Goal: Understand process/instructions

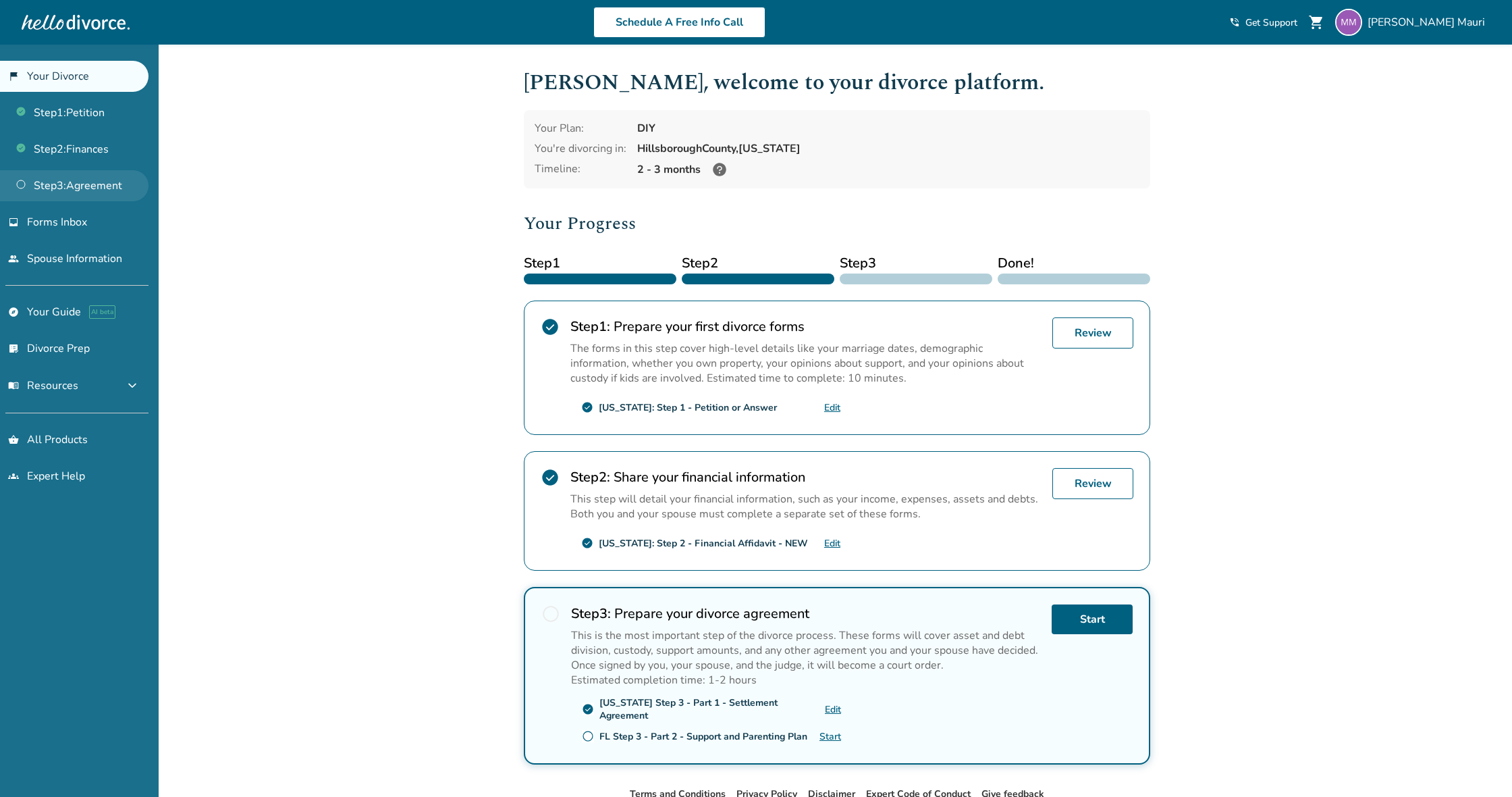
click at [104, 190] on link "Step 3 : Agreement" at bounding box center [74, 185] width 149 height 31
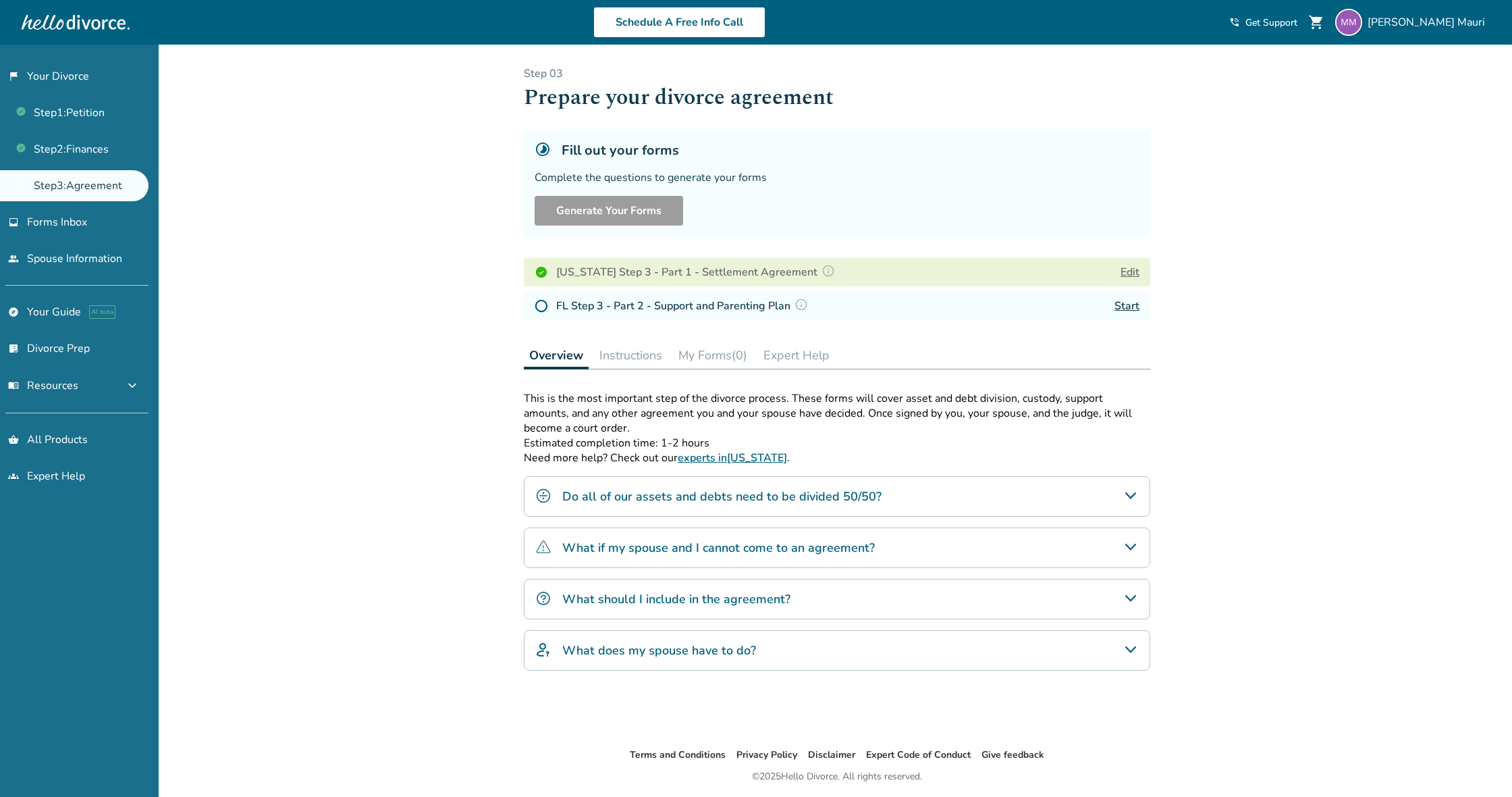
click at [815, 550] on h4 "What if my spouse and I cannot come to an agreement?" at bounding box center [718, 547] width 312 height 17
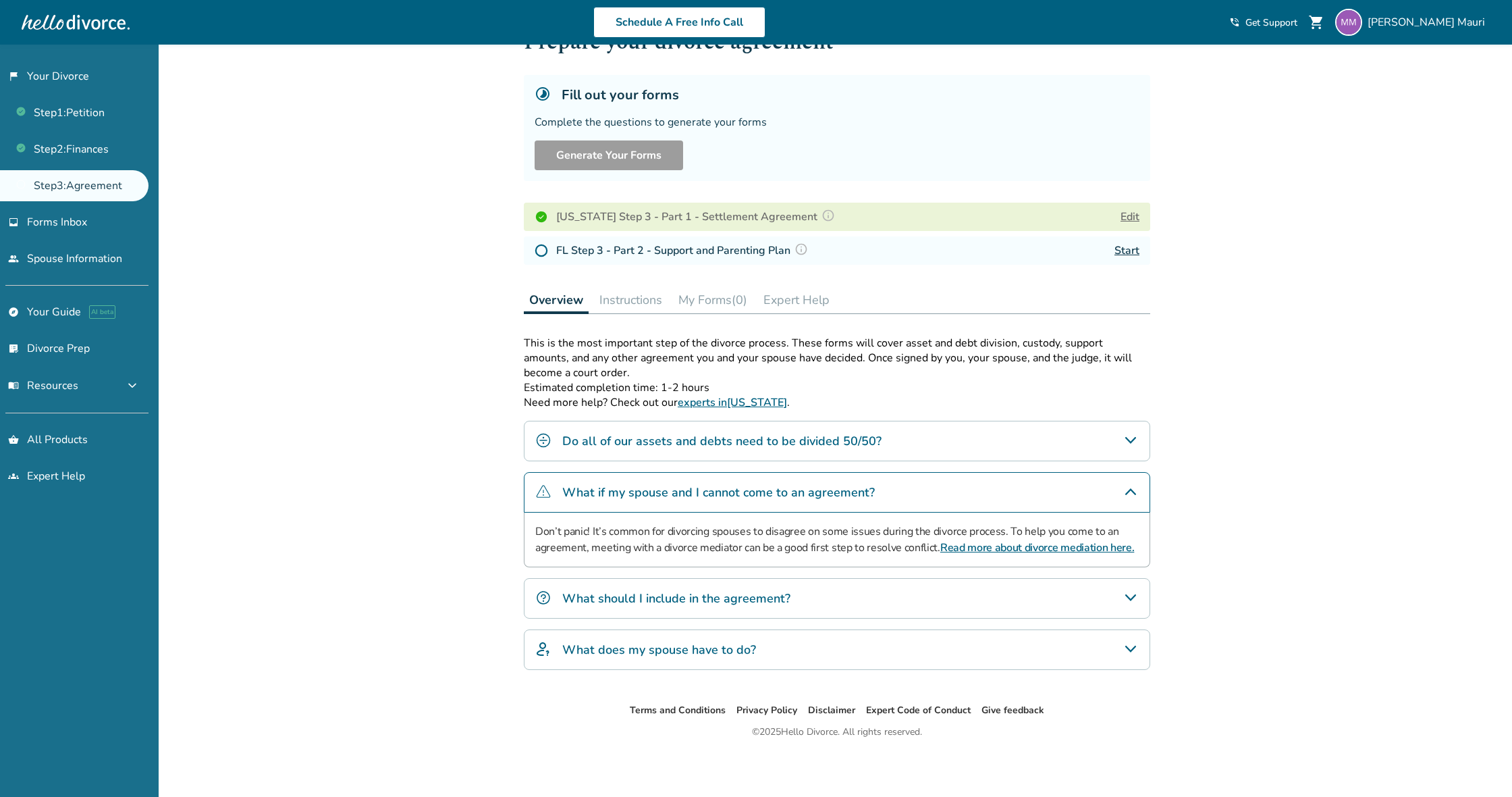
scroll to position [58, 0]
click at [759, 597] on h4 "What should I include in the agreement?" at bounding box center [676, 598] width 228 height 17
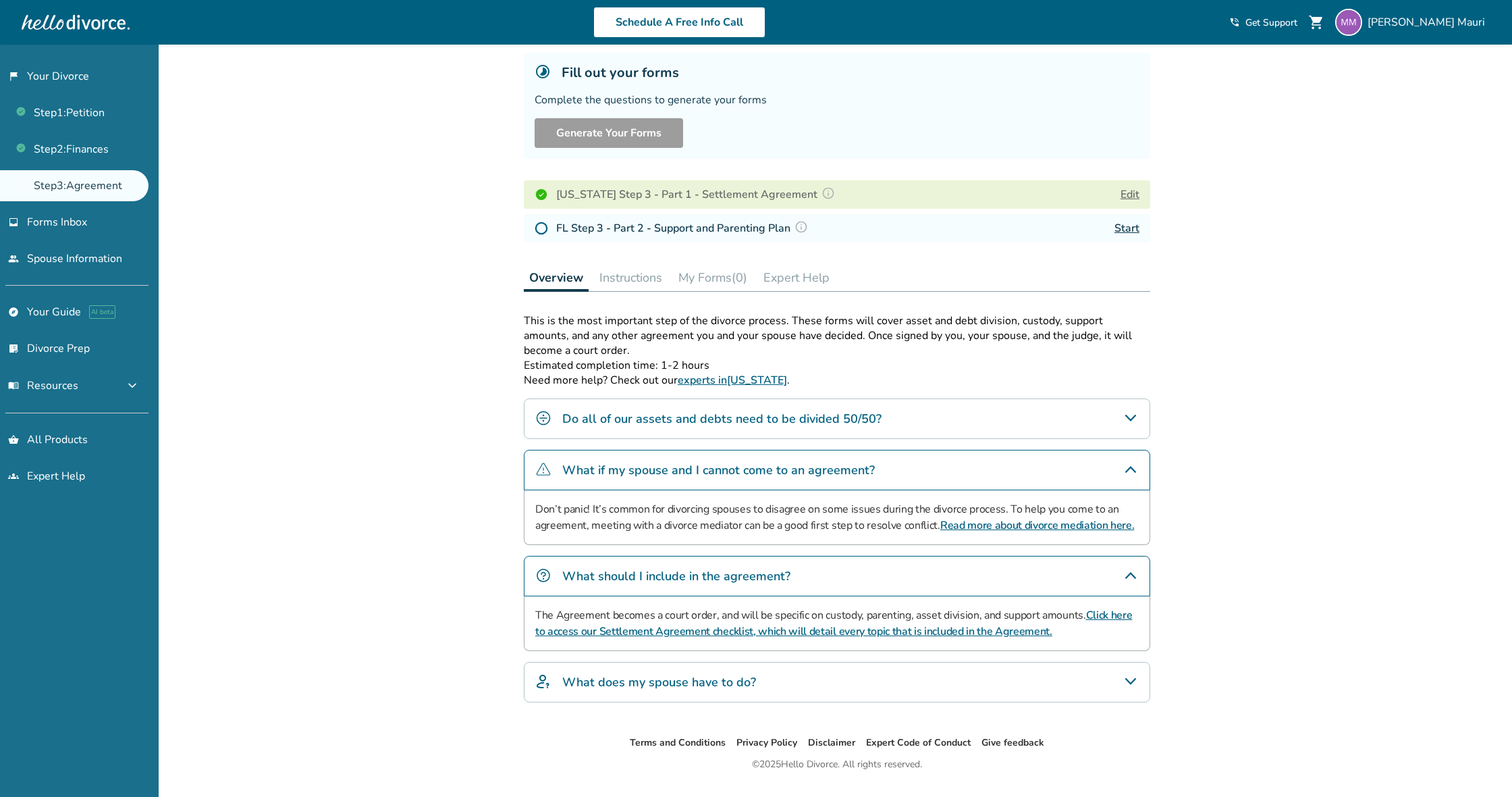
scroll to position [79, 0]
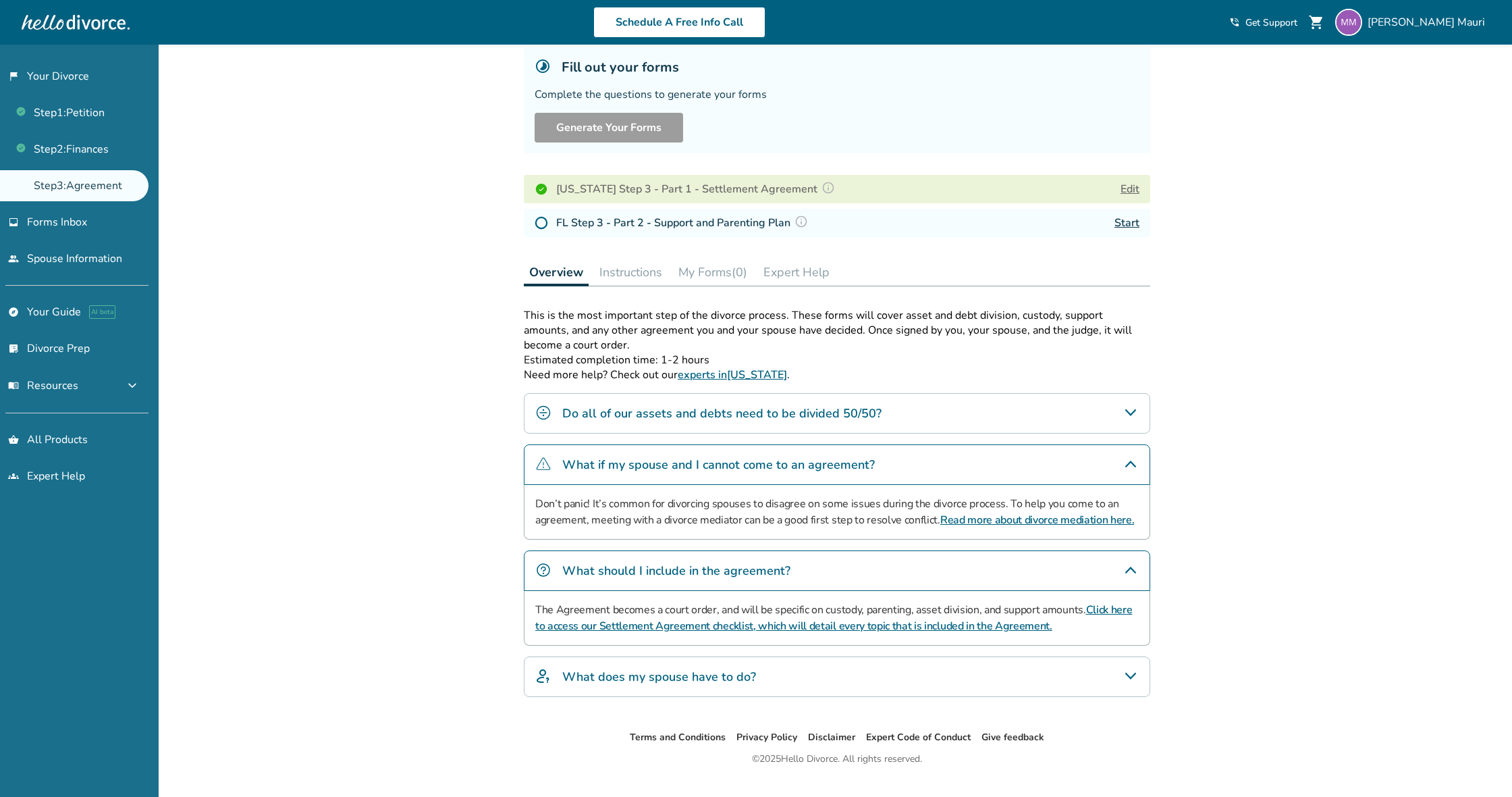
click at [1129, 195] on button "Edit" at bounding box center [1130, 189] width 19 height 16
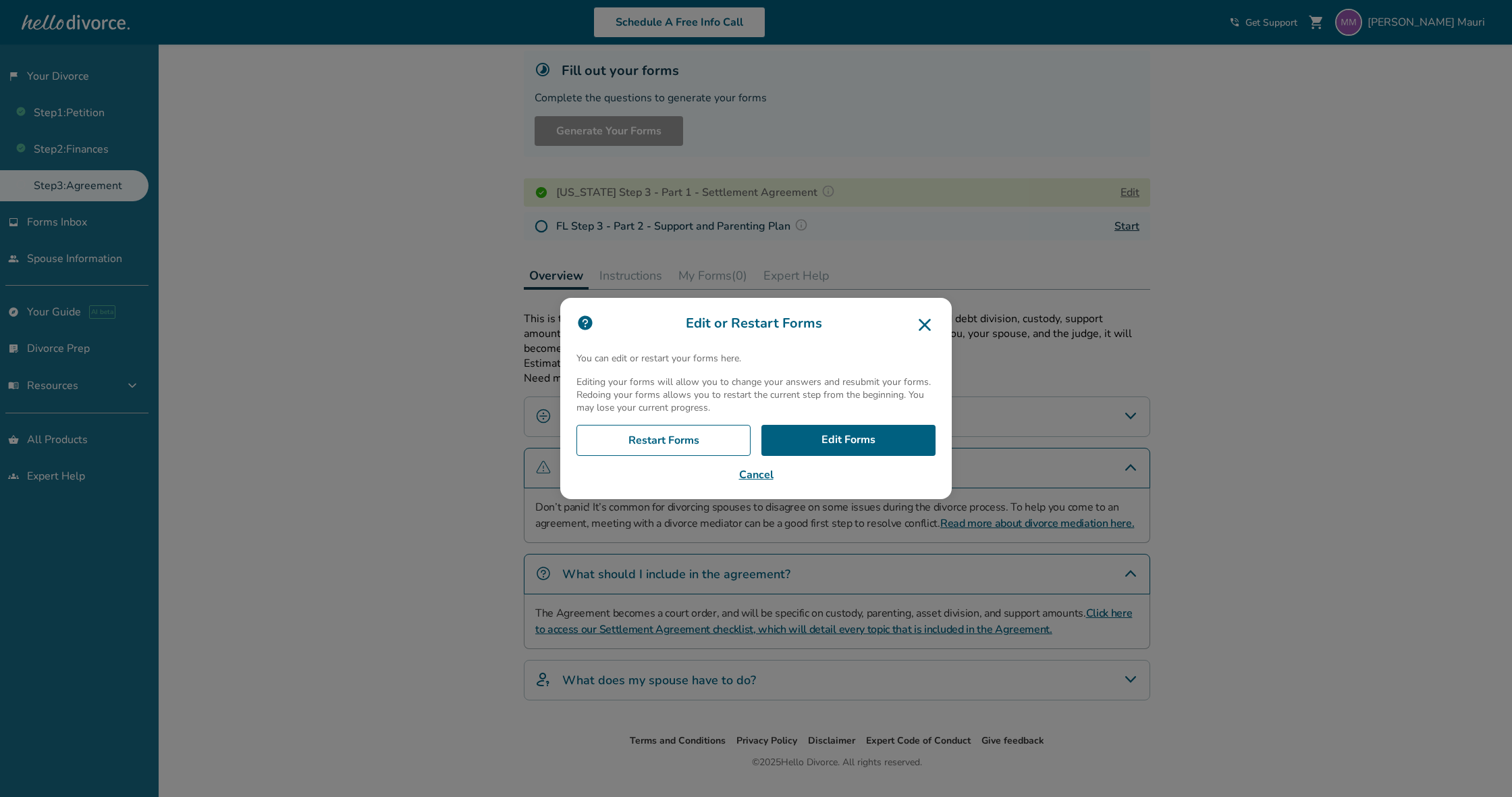
scroll to position [82, 1]
click at [872, 438] on link "Edit Forms" at bounding box center [849, 440] width 174 height 31
drag, startPoint x: 872, startPoint y: 440, endPoint x: 890, endPoint y: 444, distance: 18.4
click at [872, 441] on link "Edit Forms" at bounding box center [849, 440] width 174 height 31
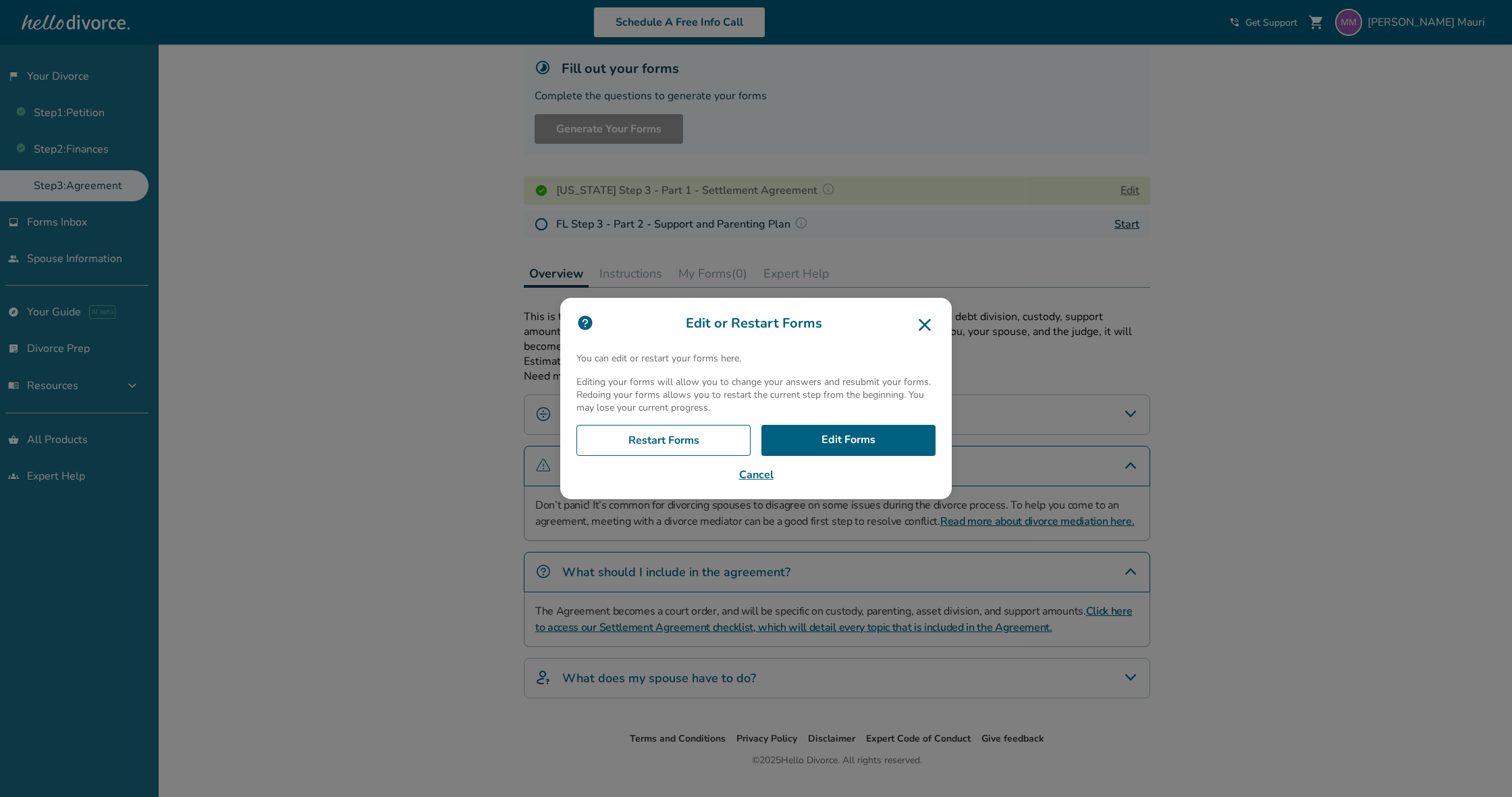
click at [925, 325] on icon at bounding box center [925, 325] width 22 height 22
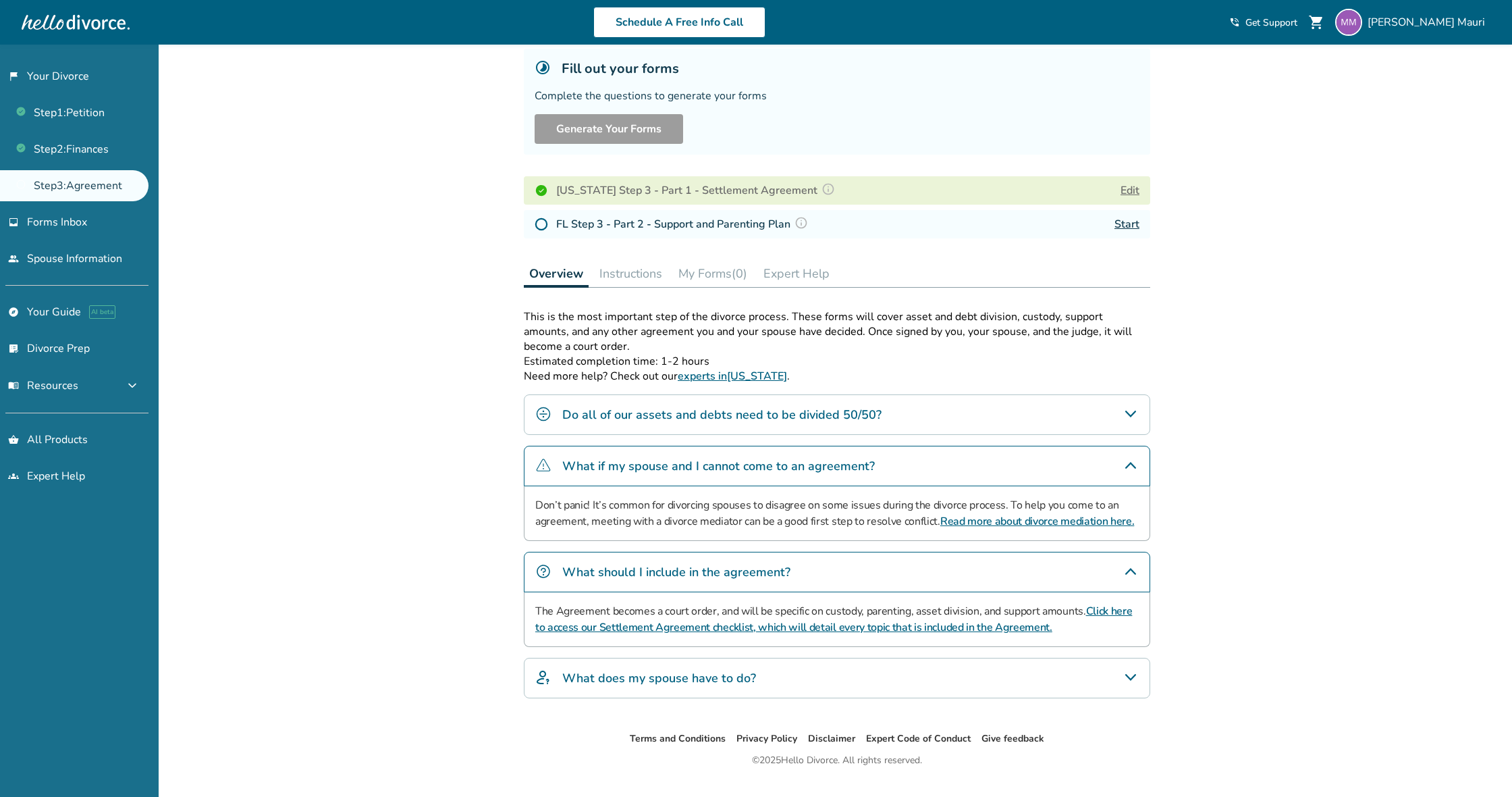
scroll to position [83, 0]
click at [629, 273] on button "Instructions" at bounding box center [631, 272] width 74 height 27
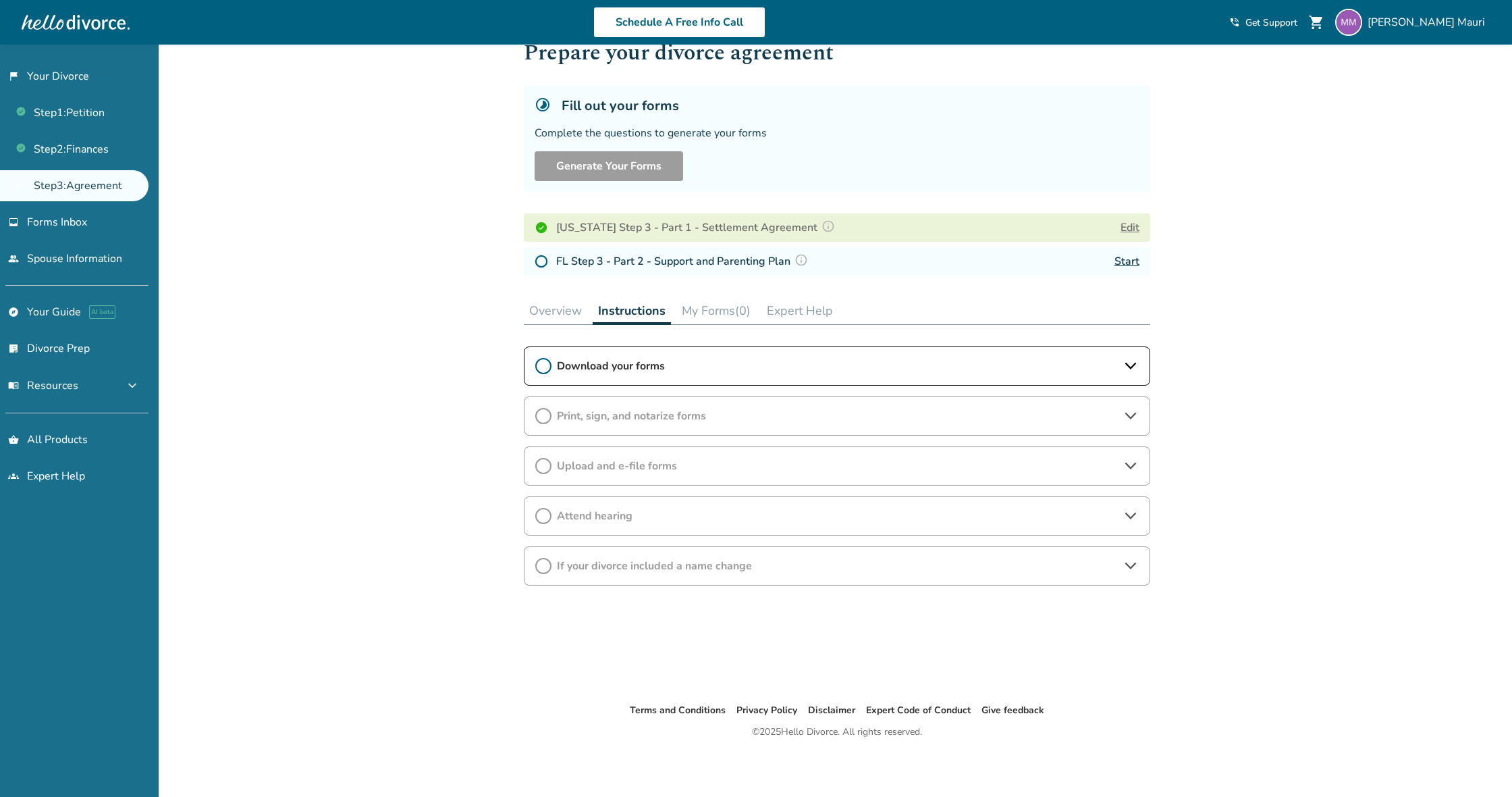
scroll to position [45, 0]
click at [1107, 371] on span "Download your forms" at bounding box center [836, 366] width 560 height 15
click at [545, 432] on span "I have completed this step." at bounding box center [613, 433] width 156 height 21
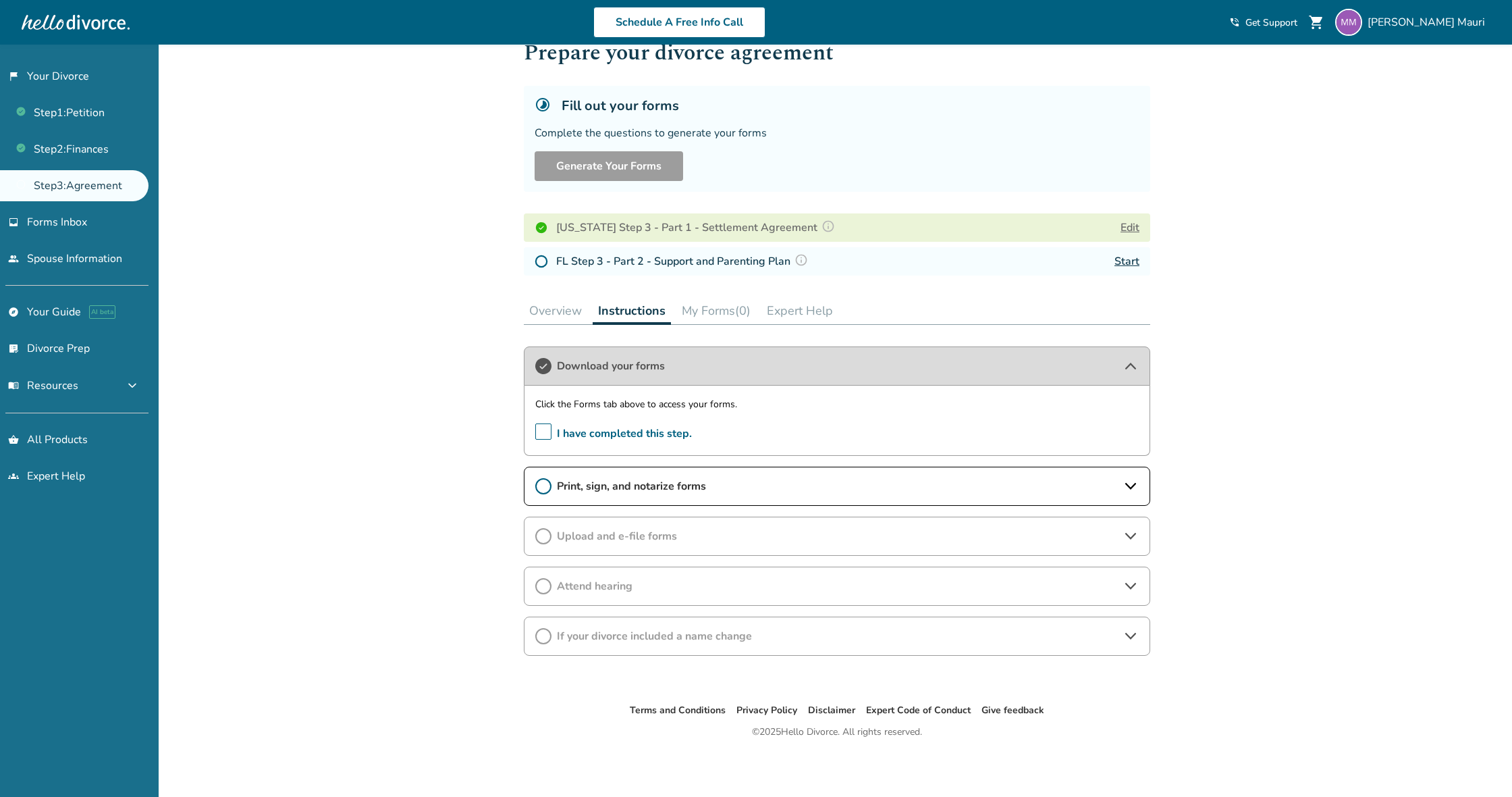
click at [706, 488] on span "Print, sign, and notarize forms" at bounding box center [836, 486] width 560 height 15
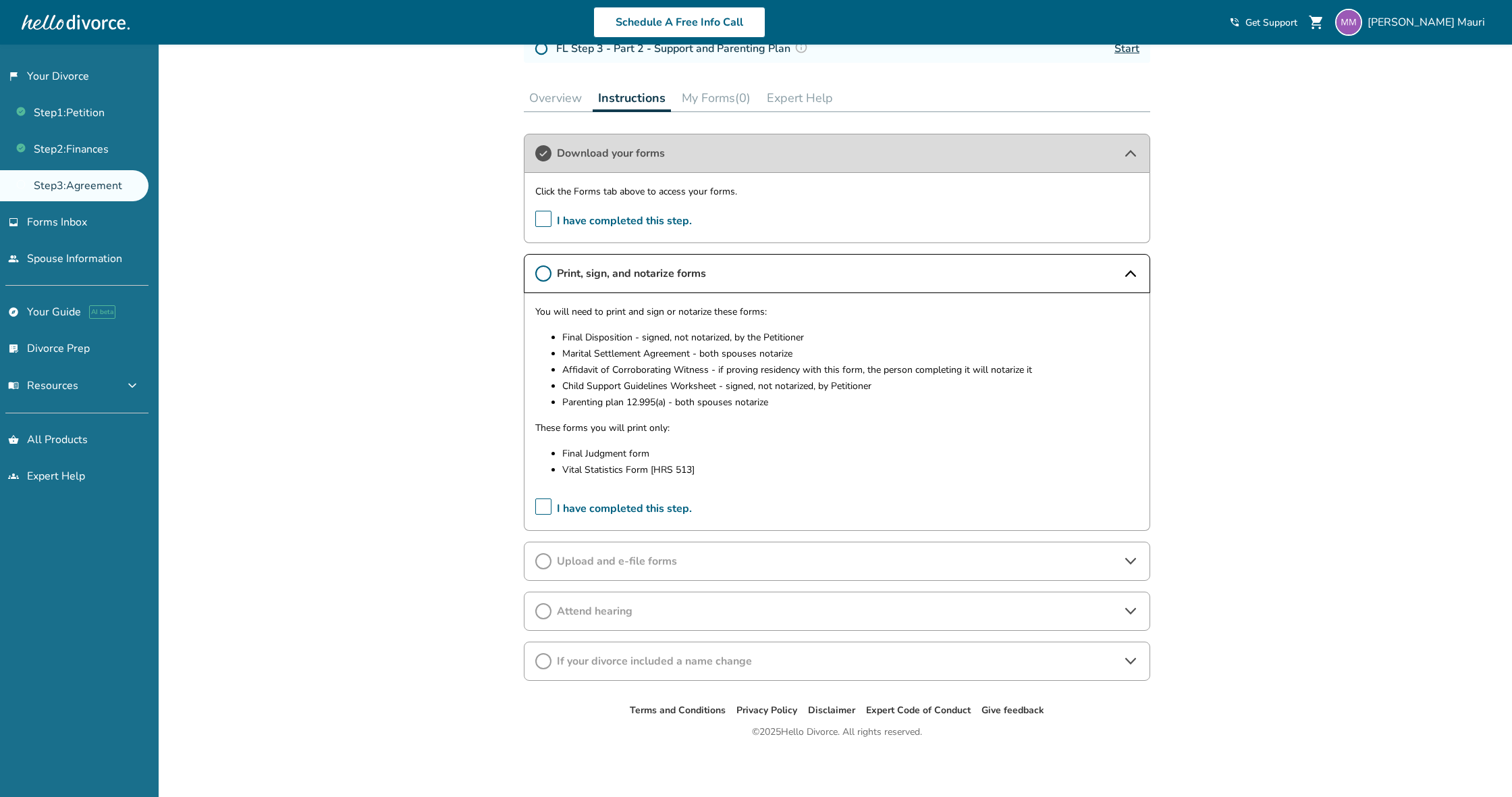
scroll to position [260, 0]
click at [1127, 612] on icon at bounding box center [1131, 611] width 16 height 16
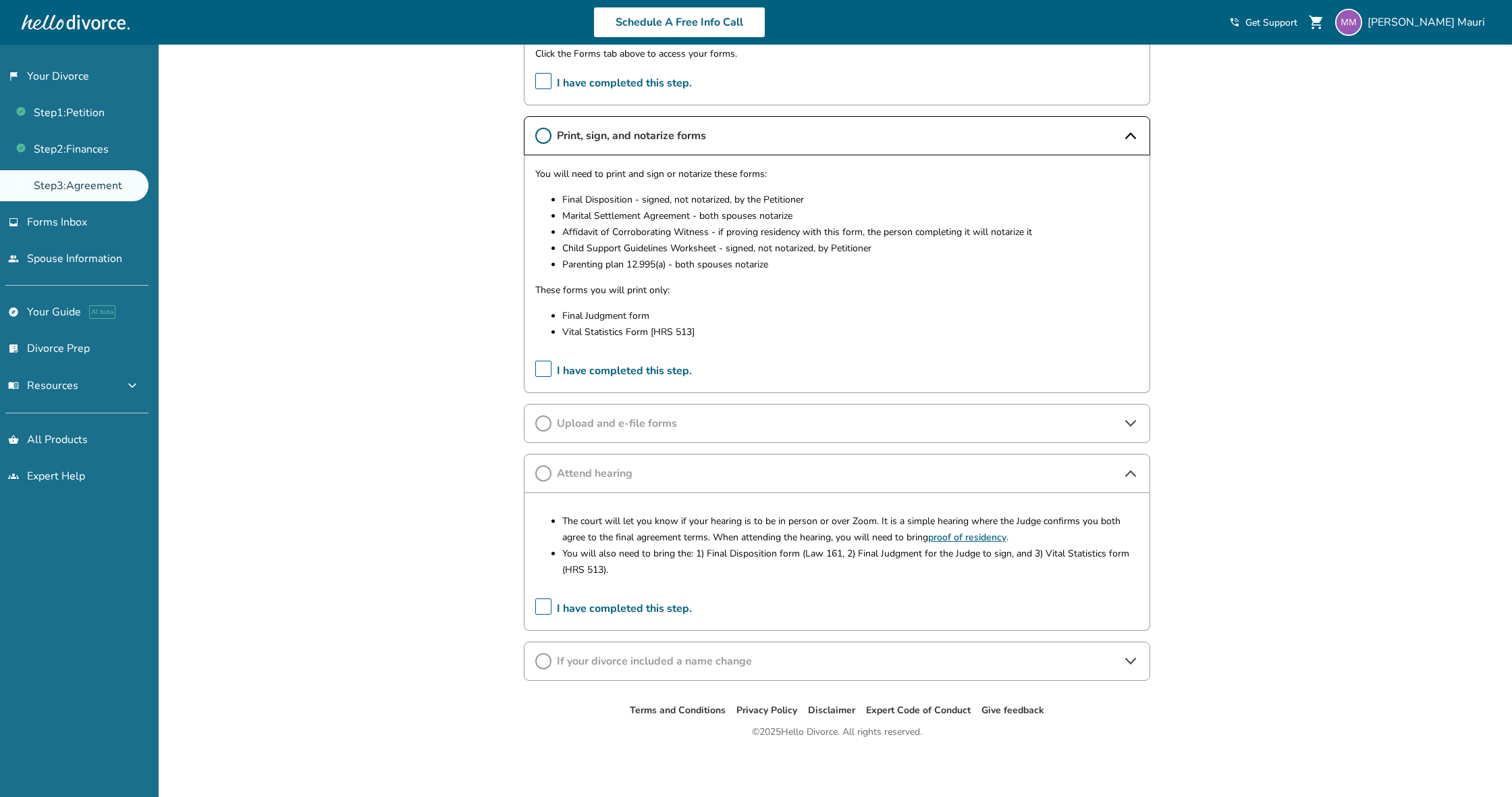
scroll to position [397, 0]
click at [1131, 659] on icon at bounding box center [1131, 661] width 16 height 16
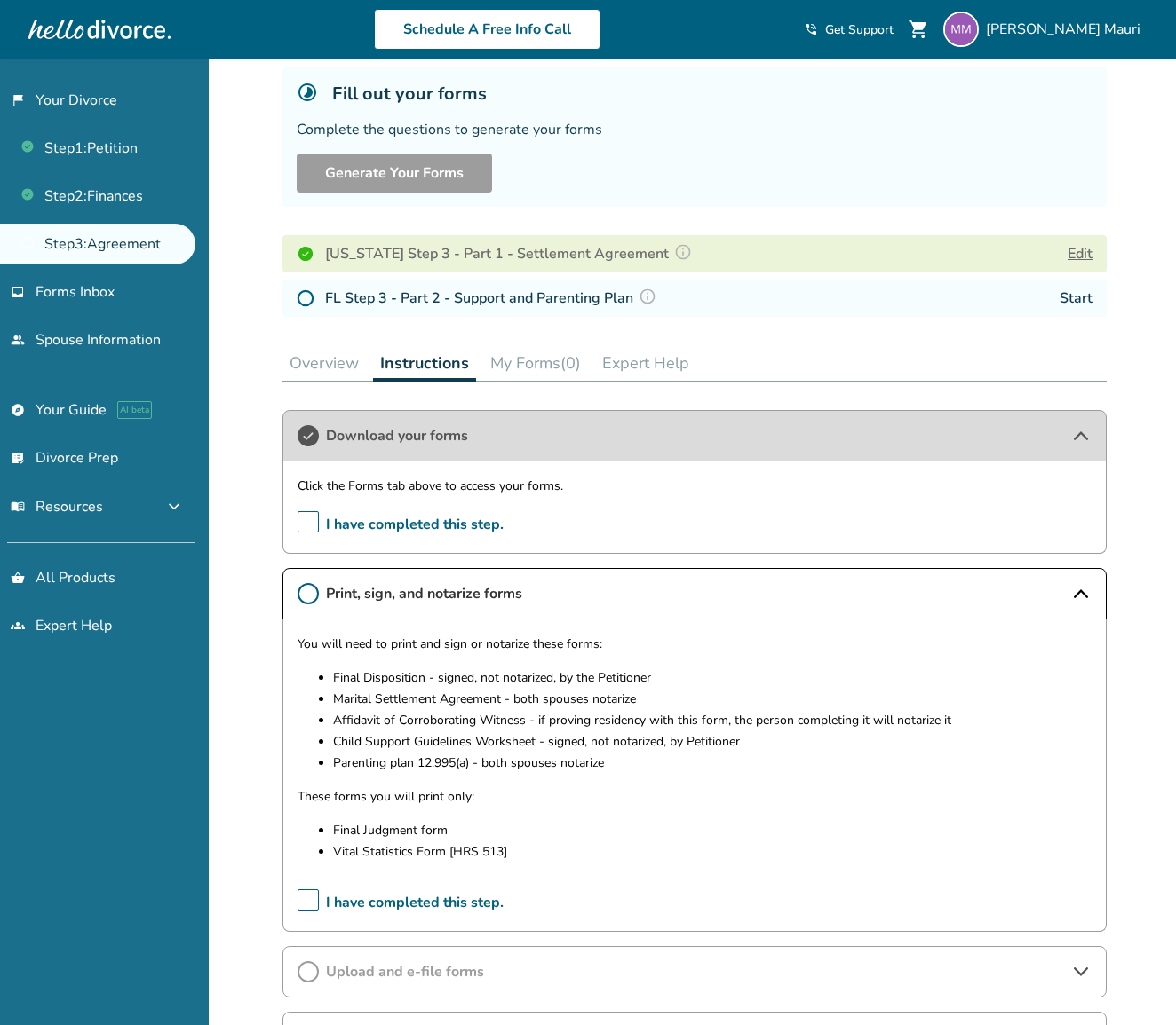
scroll to position [103, 0]
